Goal: Check status: Check status

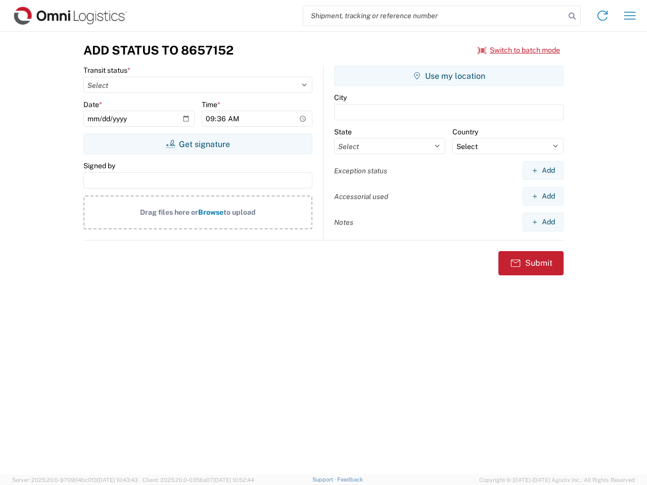
click at [434, 16] on input "search" at bounding box center [434, 15] width 262 height 19
click at [572, 16] on icon at bounding box center [572, 16] width 14 height 14
click at [603, 16] on icon at bounding box center [602, 16] width 16 height 16
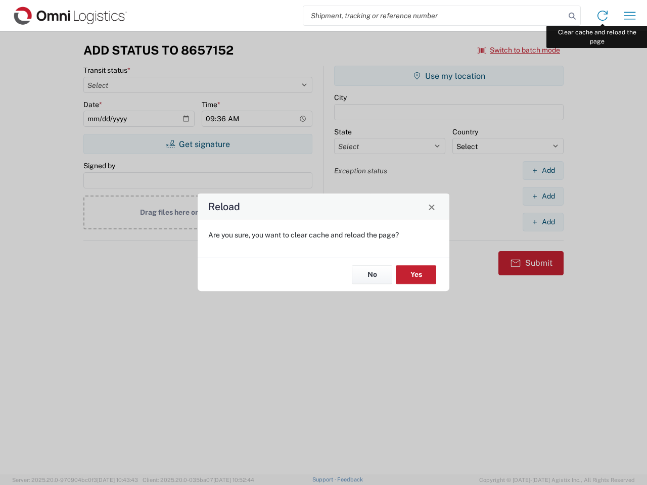
click at [630, 16] on div "Reload Are you sure, you want to clear cache and reload the page? No Yes" at bounding box center [323, 242] width 647 height 485
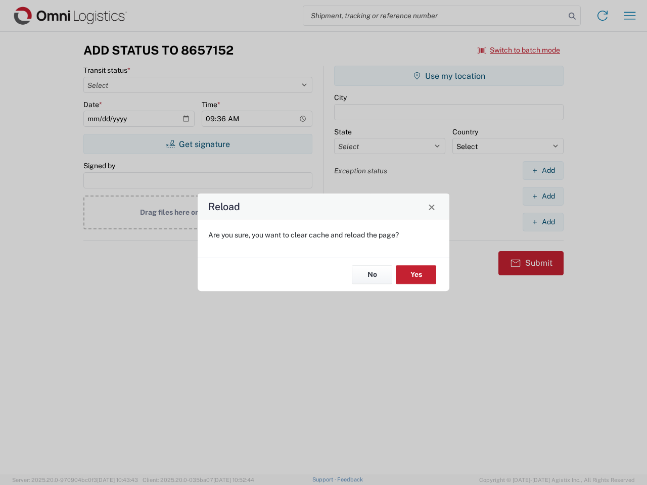
click at [519, 50] on div "Reload Are you sure, you want to clear cache and reload the page? No Yes" at bounding box center [323, 242] width 647 height 485
click at [198, 144] on div "Reload Are you sure, you want to clear cache and reload the page? No Yes" at bounding box center [323, 242] width 647 height 485
click at [449, 76] on div "Reload Are you sure, you want to clear cache and reload the page? No Yes" at bounding box center [323, 242] width 647 height 485
click at [543, 170] on div "Reload Are you sure, you want to clear cache and reload the page? No Yes" at bounding box center [323, 242] width 647 height 485
click at [543, 196] on div "Reload Are you sure, you want to clear cache and reload the page? No Yes" at bounding box center [323, 242] width 647 height 485
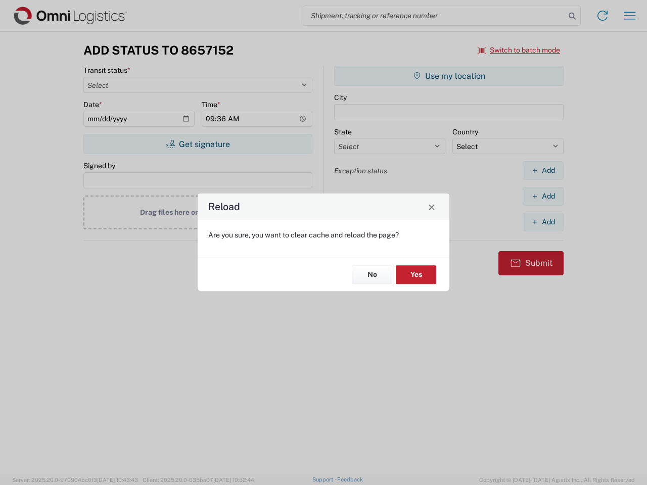
click at [543, 222] on div "Reload Are you sure, you want to clear cache and reload the page? No Yes" at bounding box center [323, 242] width 647 height 485
